Goal: Task Accomplishment & Management: Manage account settings

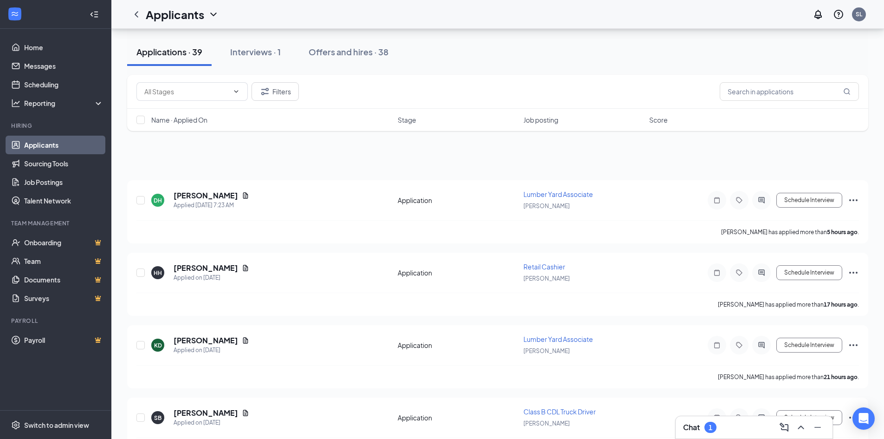
scroll to position [232, 0]
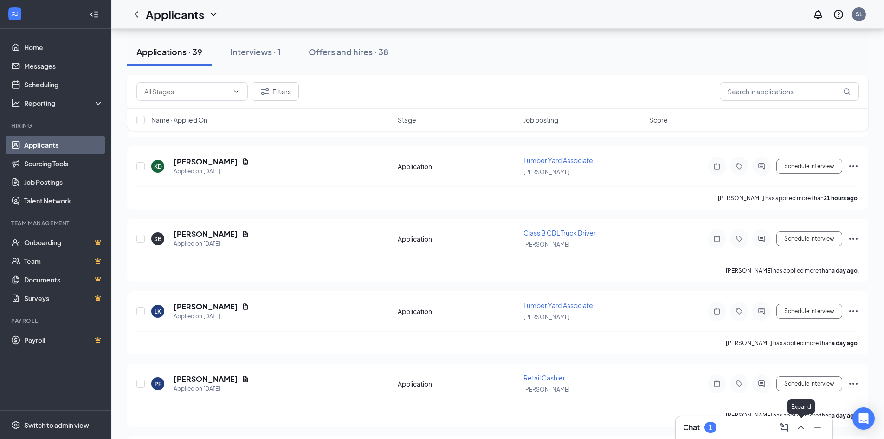
click at [801, 431] on icon "ChevronUp" at bounding box center [800, 426] width 11 height 11
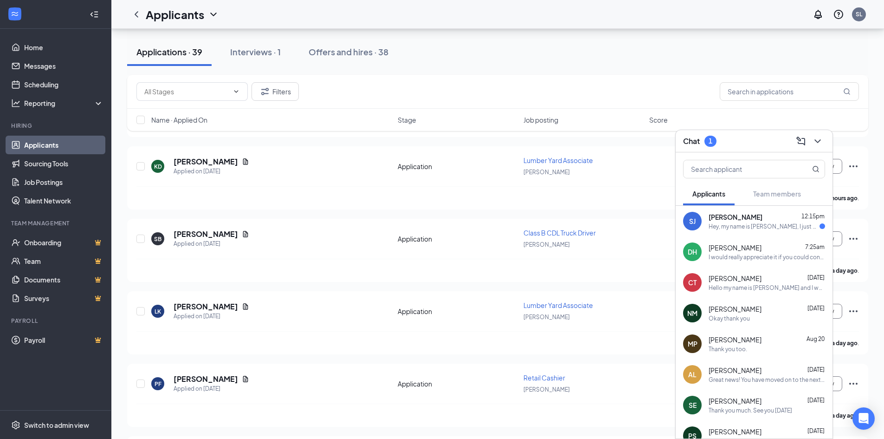
click at [730, 228] on div "Hey, my name is Shane Jaynes, I just put in an application for the lumber yard …" at bounding box center [764, 226] width 111 height 8
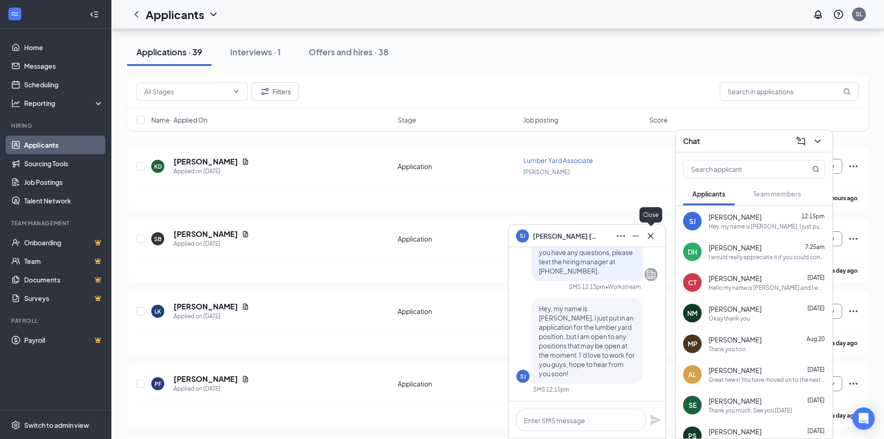
click at [652, 237] on icon "Cross" at bounding box center [651, 236] width 6 height 6
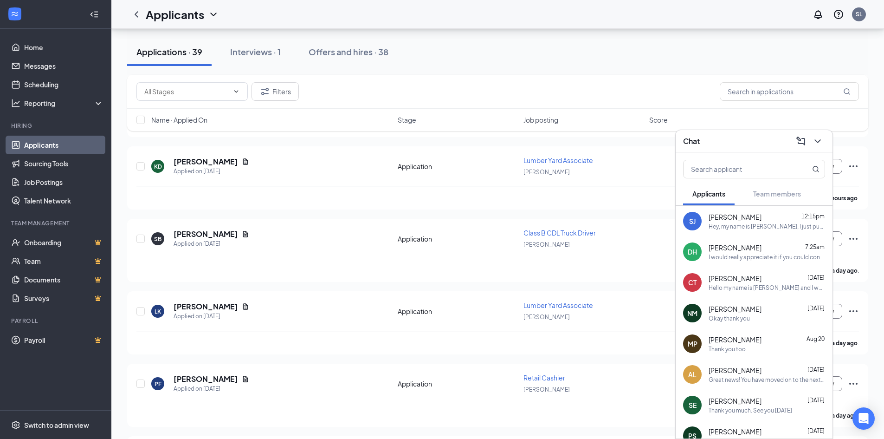
click at [817, 142] on icon "ChevronDown" at bounding box center [817, 141] width 11 height 11
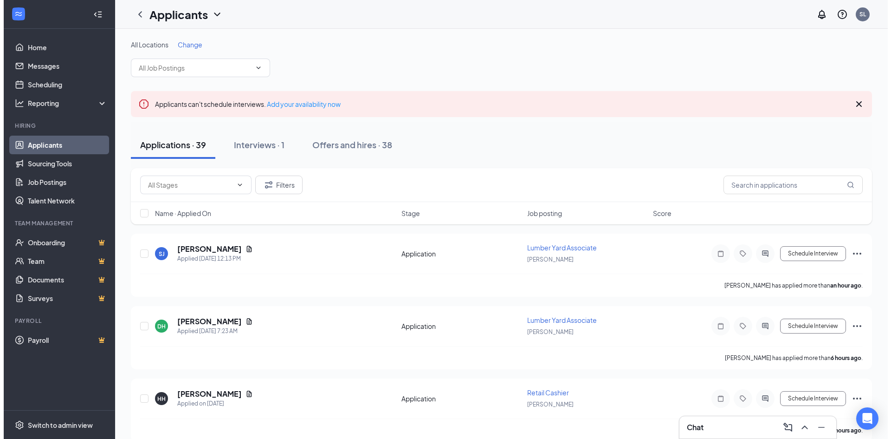
scroll to position [46, 0]
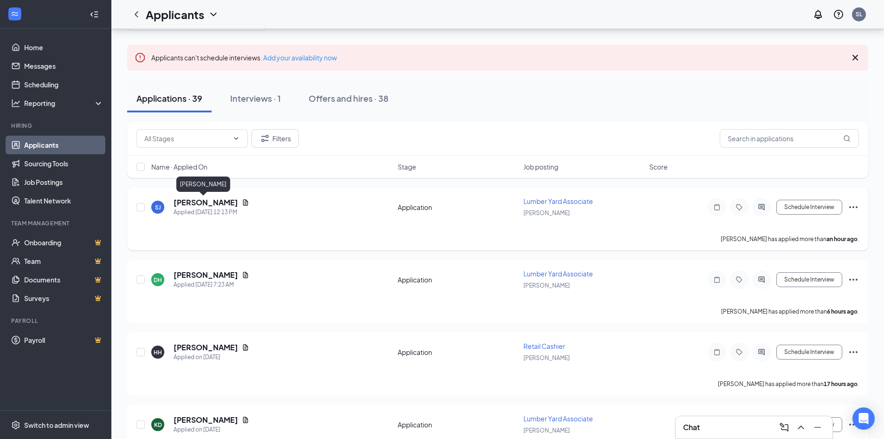
click at [201, 202] on h5 "[PERSON_NAME]" at bounding box center [206, 202] width 65 height 10
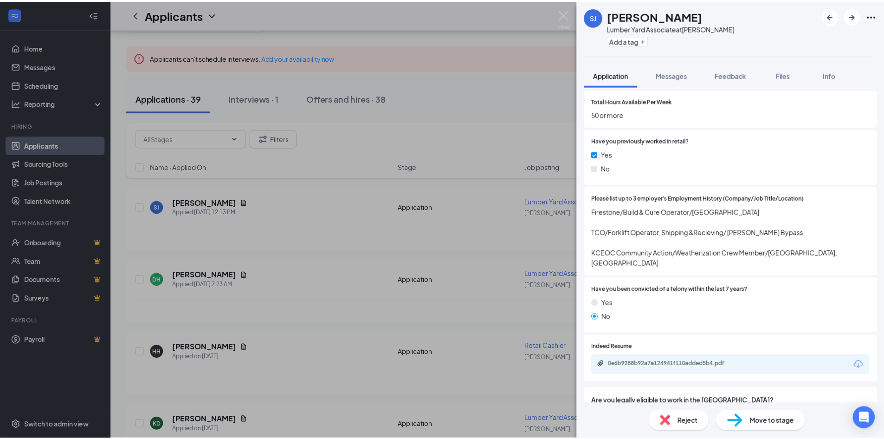
scroll to position [418, 0]
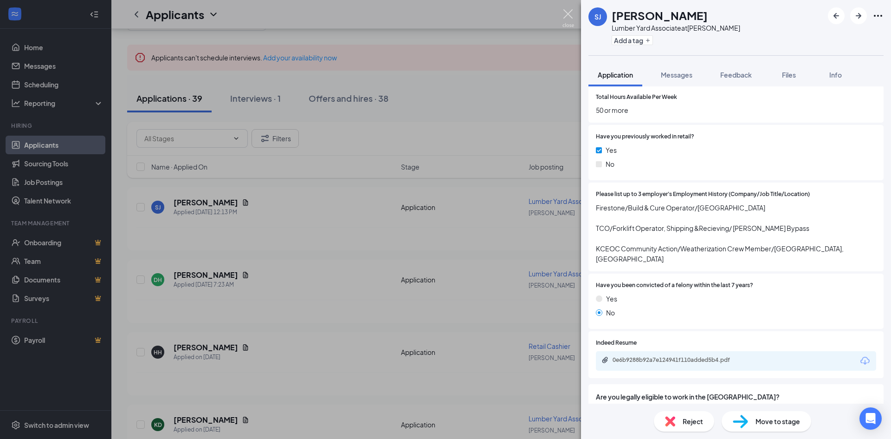
click at [568, 17] on img at bounding box center [568, 18] width 12 height 18
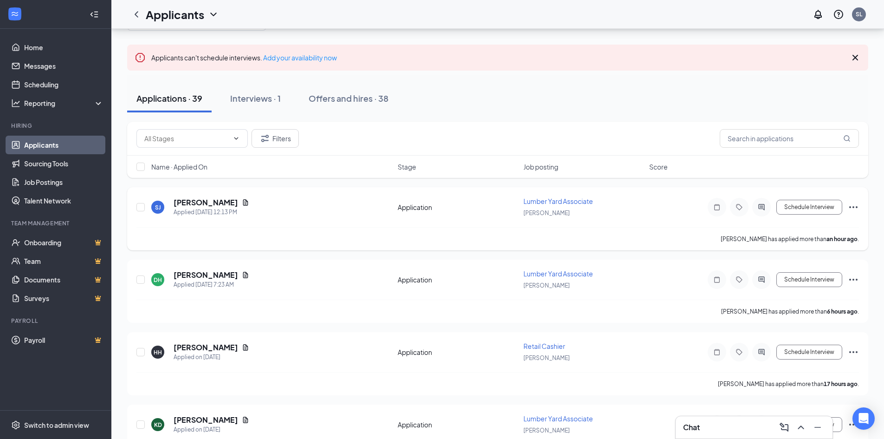
click at [561, 198] on span "Lumber Yard Associate" at bounding box center [558, 201] width 70 height 8
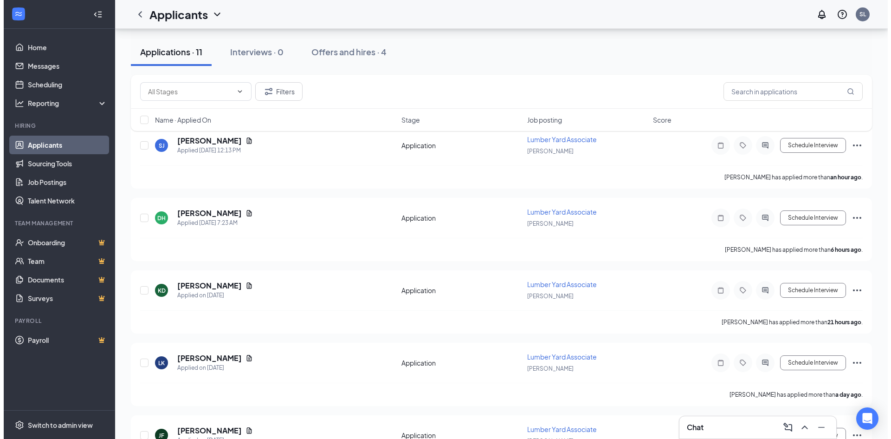
scroll to position [139, 0]
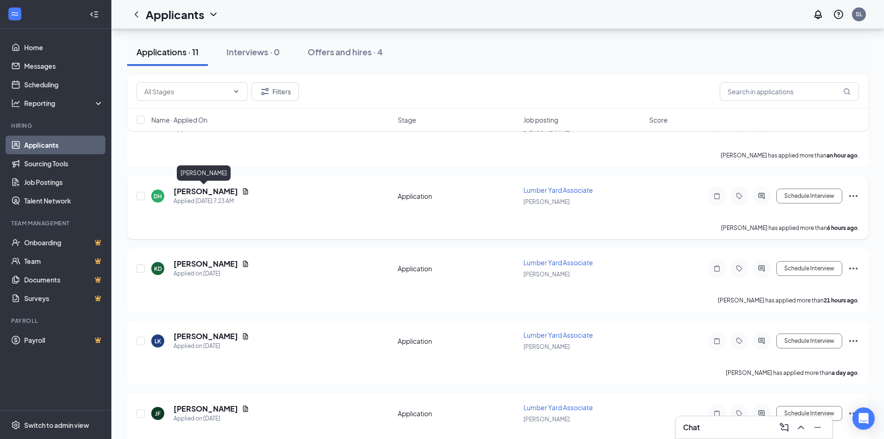
click at [196, 194] on h5 "[PERSON_NAME]" at bounding box center [206, 191] width 65 height 10
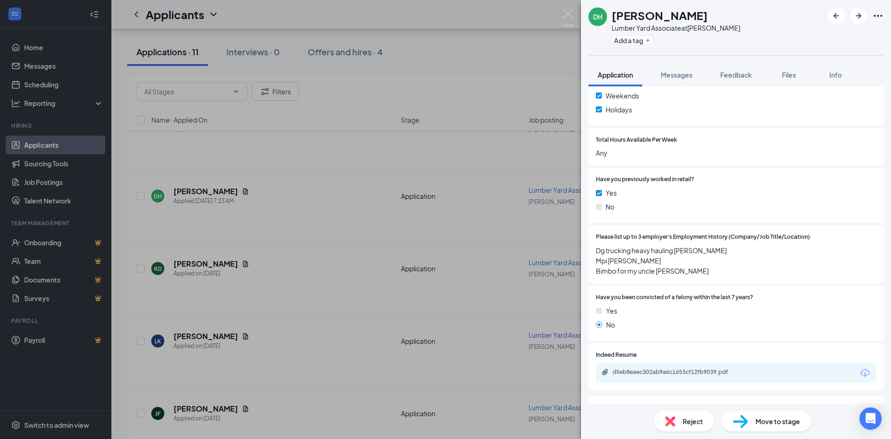
scroll to position [371, 0]
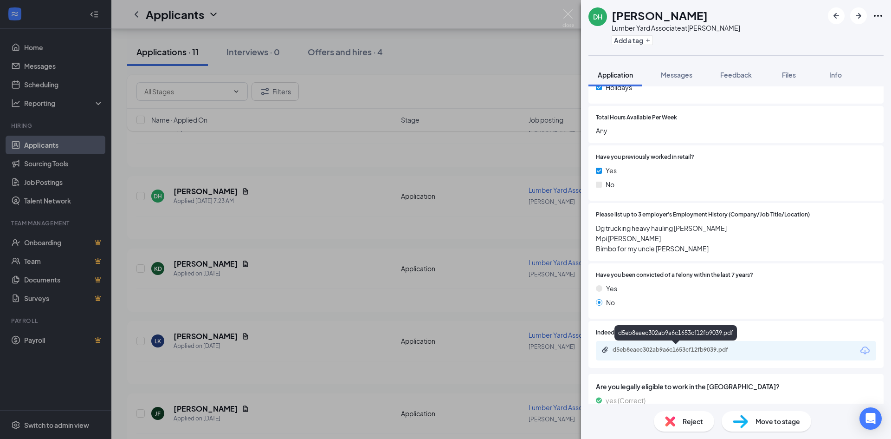
click at [640, 345] on div "d5eb8eaec302ab9a6c1653cf12fb9039.pdf" at bounding box center [736, 350] width 280 height 19
click at [637, 350] on div "d5eb8eaec302ab9a6c1653cf12fb9039.pdf" at bounding box center [678, 349] width 130 height 7
drag, startPoint x: 568, startPoint y: 11, endPoint x: 536, endPoint y: 132, distance: 125.1
click at [567, 11] on img at bounding box center [568, 18] width 12 height 18
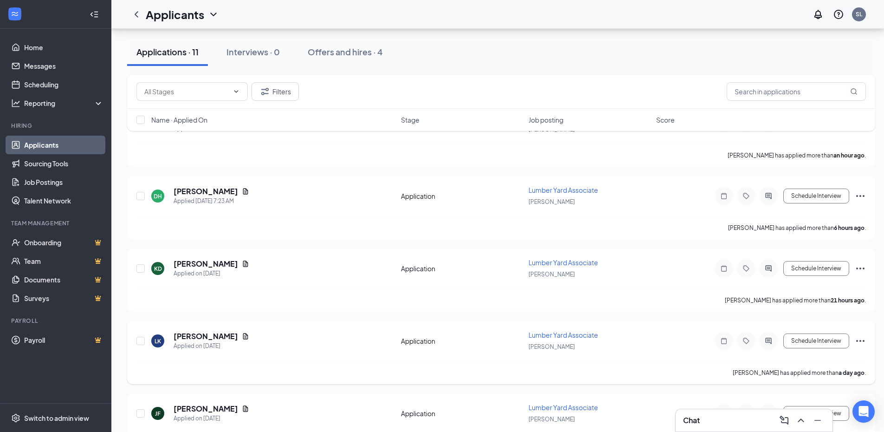
click at [565, 335] on span "Lumber Yard Associate" at bounding box center [564, 334] width 70 height 8
click at [205, 338] on h5 "[PERSON_NAME]" at bounding box center [206, 336] width 65 height 10
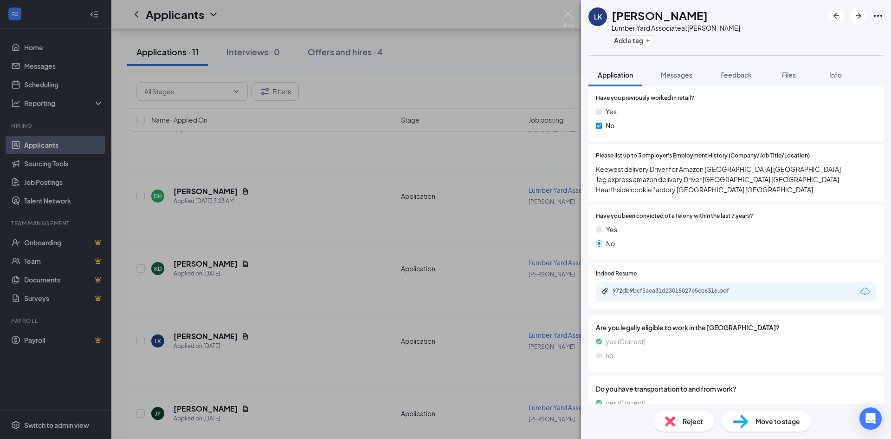
scroll to position [464, 0]
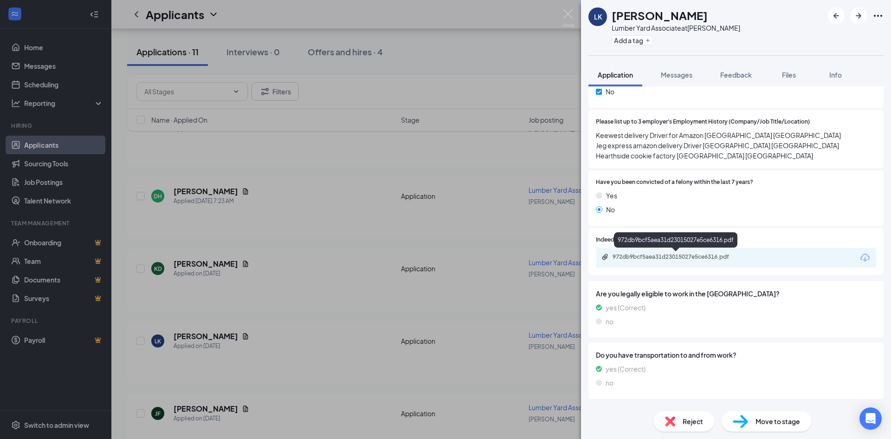
click at [657, 256] on div "972db9bcf5aea31d23015027e5ce6316.pdf" at bounding box center [678, 256] width 130 height 7
click at [689, 422] on span "Reject" at bounding box center [693, 421] width 20 height 10
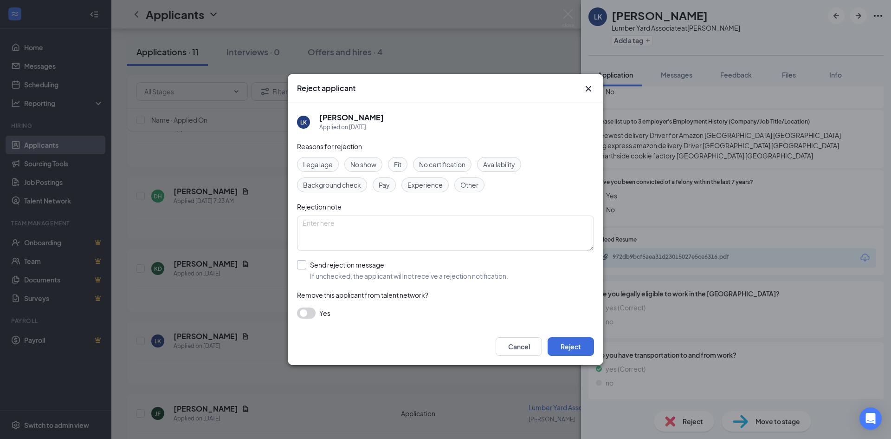
click at [305, 264] on input "Send rejection message If unchecked, the applicant will not receive a rejection…" at bounding box center [402, 270] width 211 height 20
checkbox input "true"
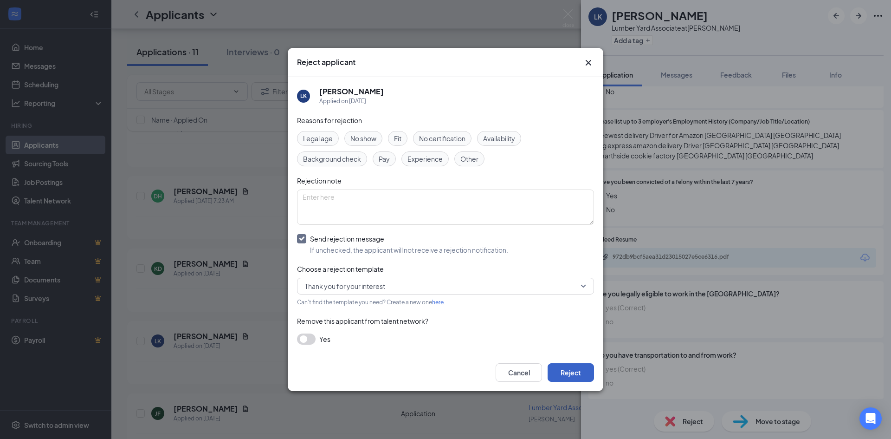
click at [589, 369] on button "Reject" at bounding box center [571, 372] width 46 height 19
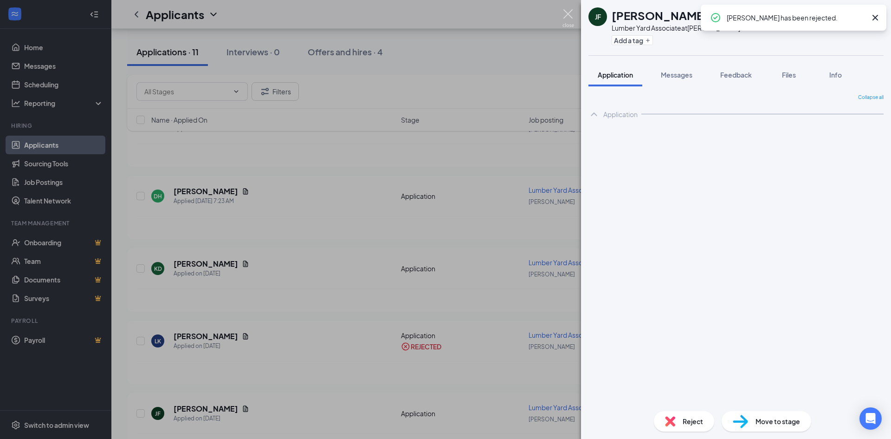
click at [567, 11] on img at bounding box center [568, 18] width 12 height 18
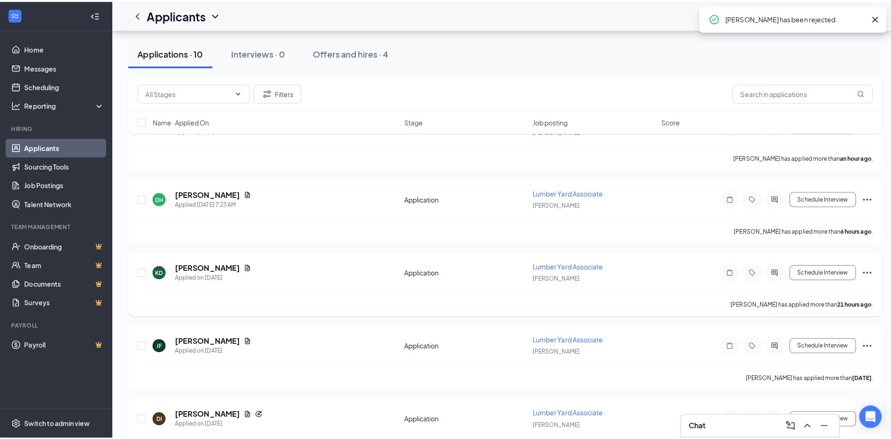
scroll to position [232, 0]
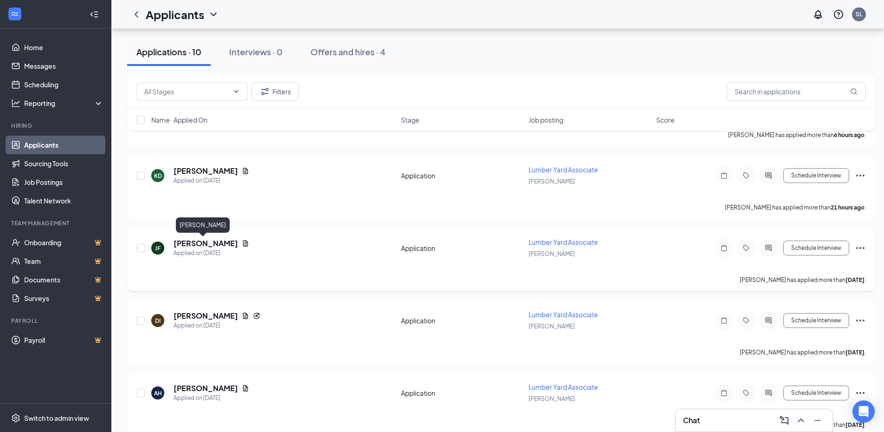
click at [199, 245] on h5 "[PERSON_NAME]" at bounding box center [206, 243] width 65 height 10
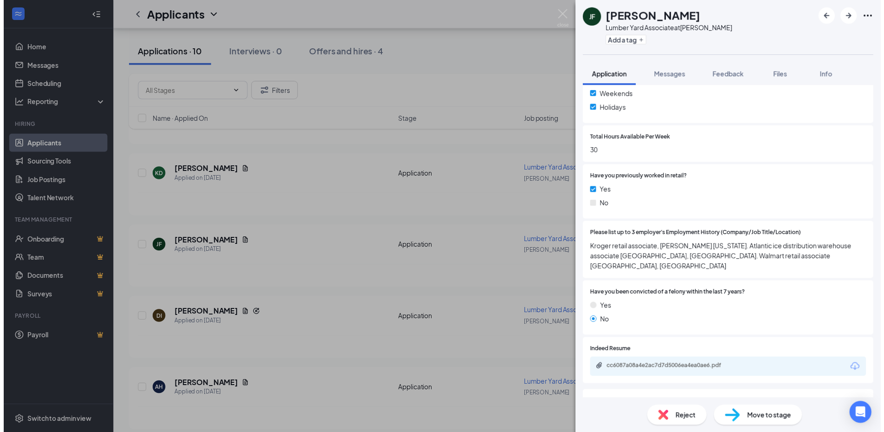
scroll to position [371, 0]
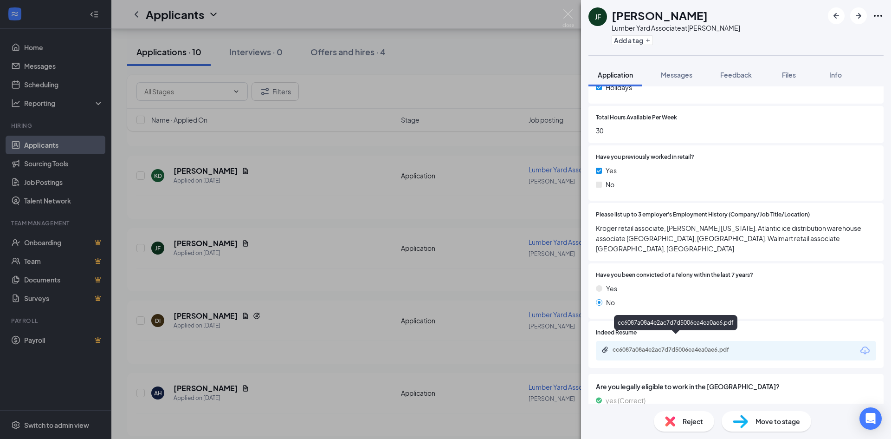
click at [657, 346] on div "cc6087a08a4e2ac7d7d5006ea4ea0ae6.pdf" at bounding box center [678, 349] width 130 height 7
click at [569, 16] on img at bounding box center [568, 18] width 12 height 18
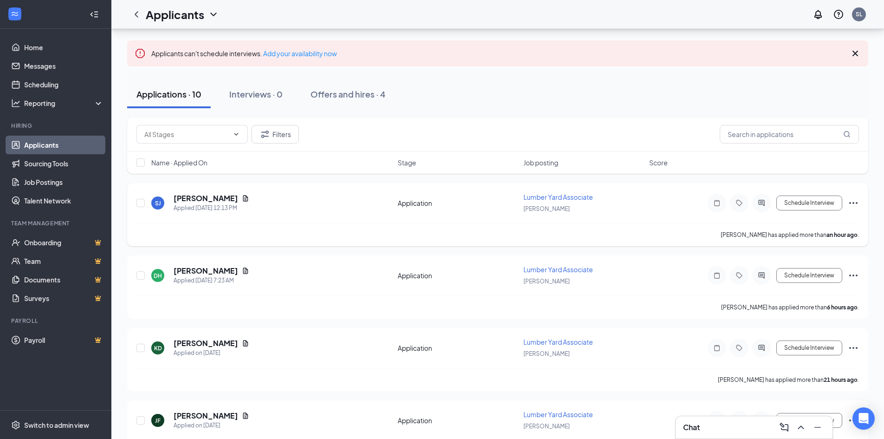
scroll to position [54, 0]
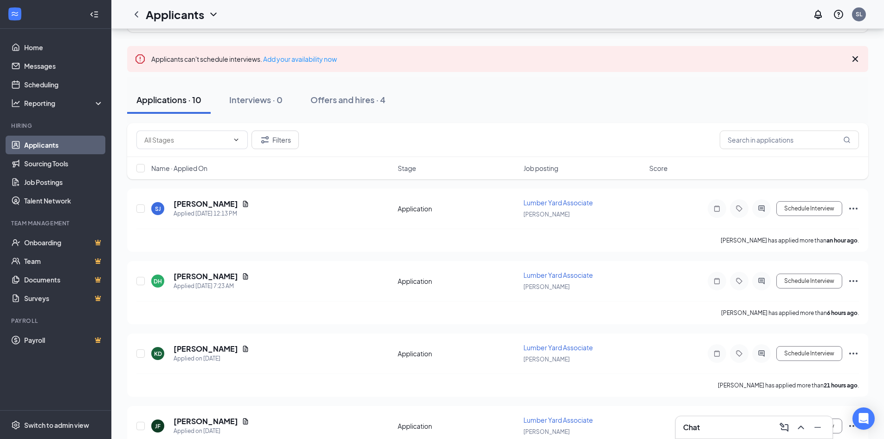
click at [588, 98] on div "Applications · 10 Interviews · 0 Offers and hires · 4" at bounding box center [497, 100] width 741 height 28
